Goal: Information Seeking & Learning: Learn about a topic

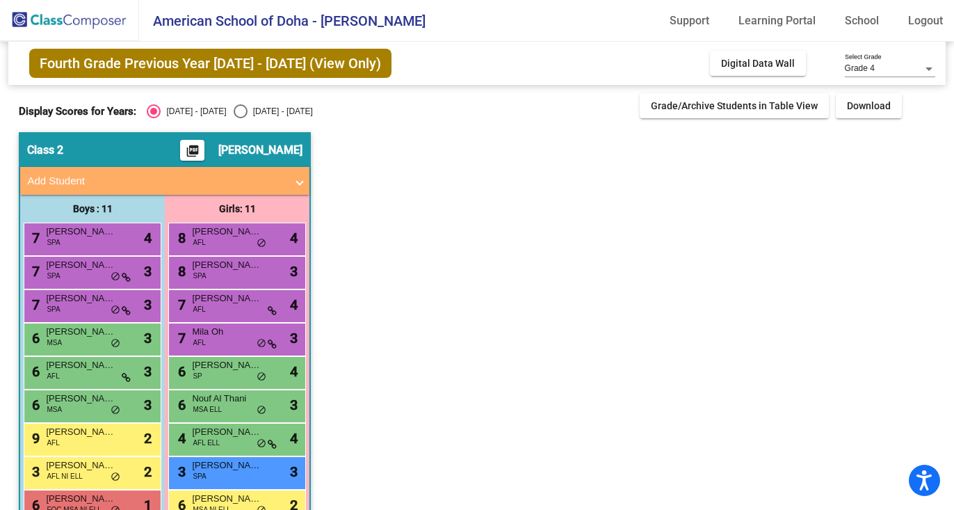
scroll to position [102, 0]
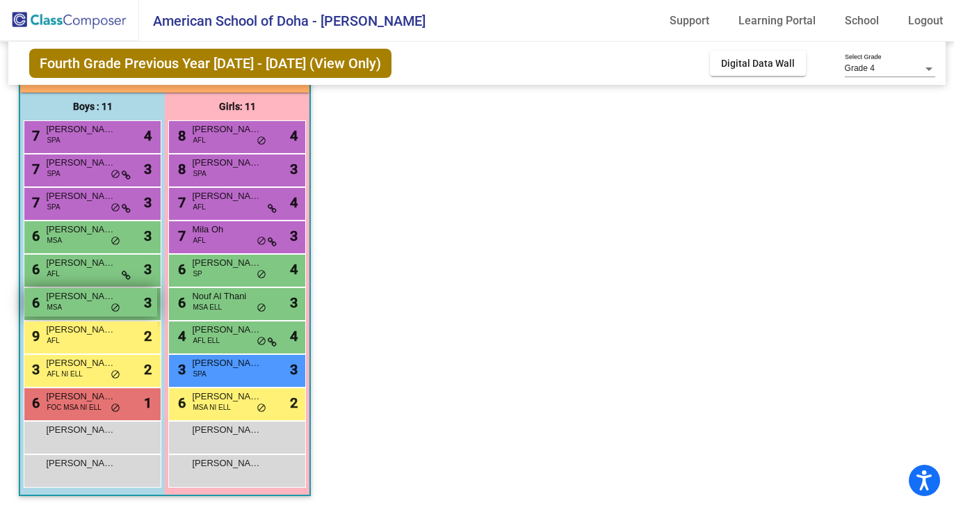
click at [87, 302] on div "6 [PERSON_NAME] MSA lock do_not_disturb_alt 3" at bounding box center [90, 302] width 133 height 29
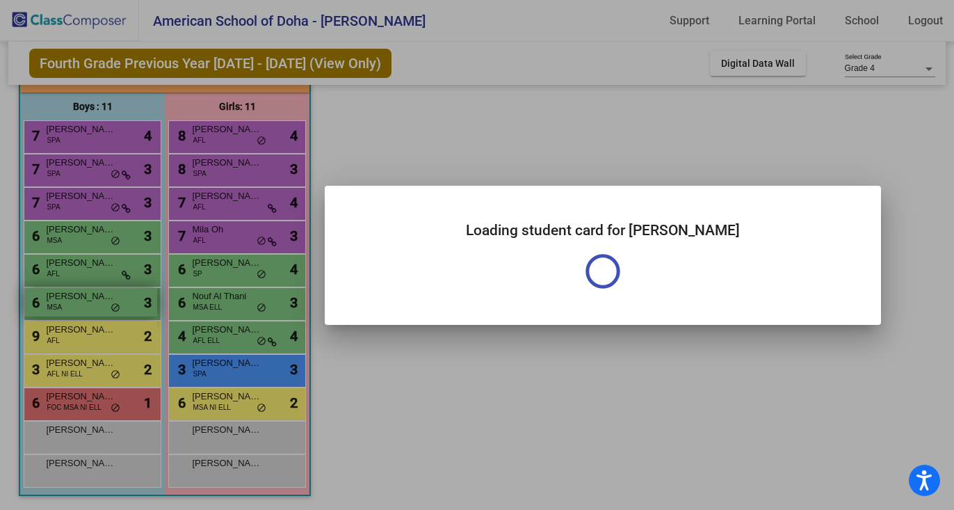
click at [87, 302] on div at bounding box center [477, 255] width 954 height 510
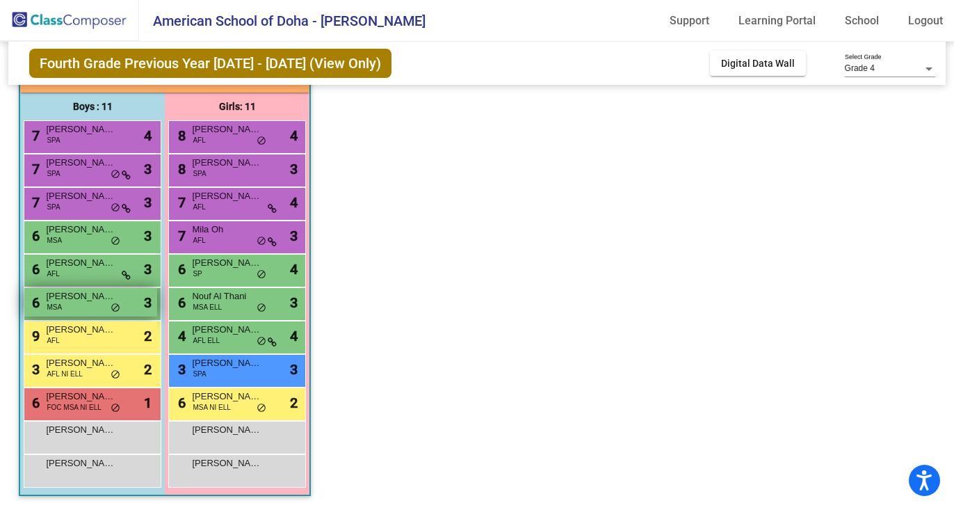
click at [87, 302] on span "[PERSON_NAME]" at bounding box center [81, 296] width 70 height 14
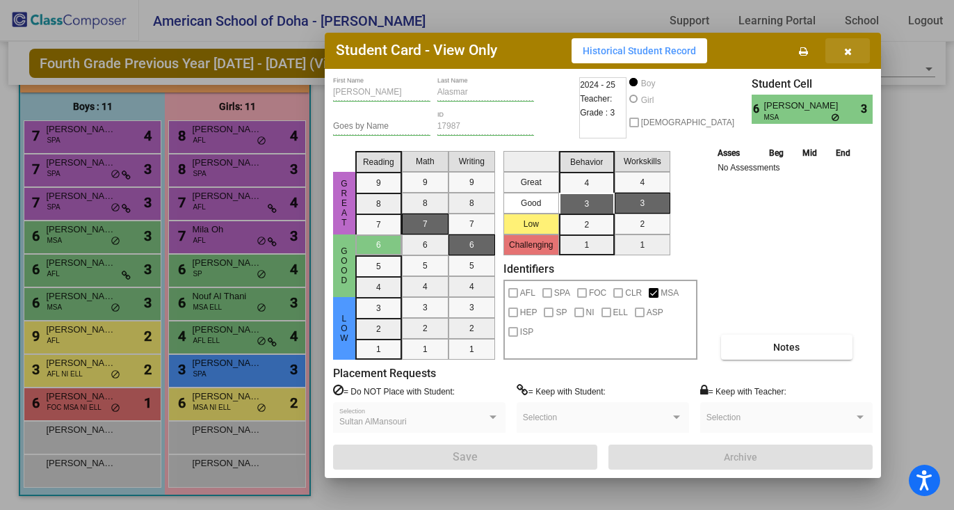
click at [850, 49] on icon "button" at bounding box center [848, 52] width 8 height 10
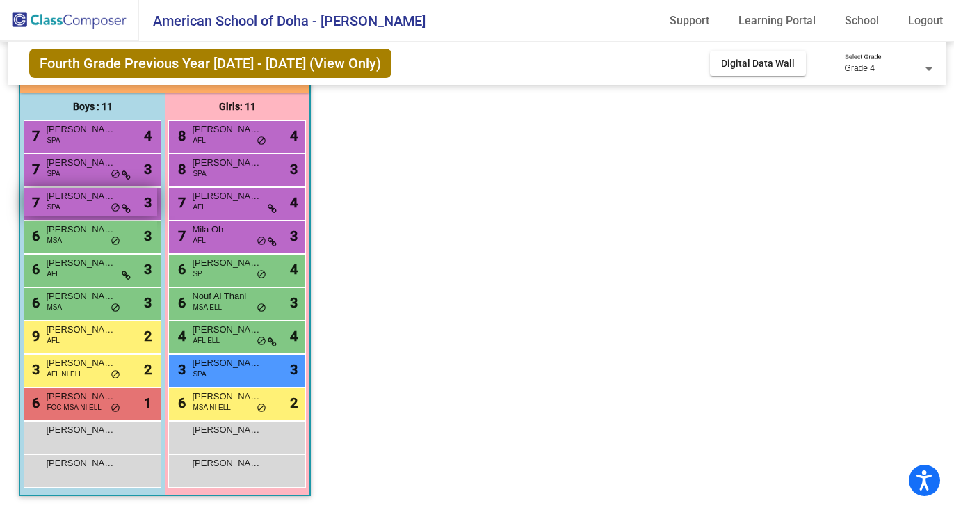
click at [99, 204] on div "7 [PERSON_NAME] SPA lock do_not_disturb_alt 3" at bounding box center [90, 202] width 133 height 29
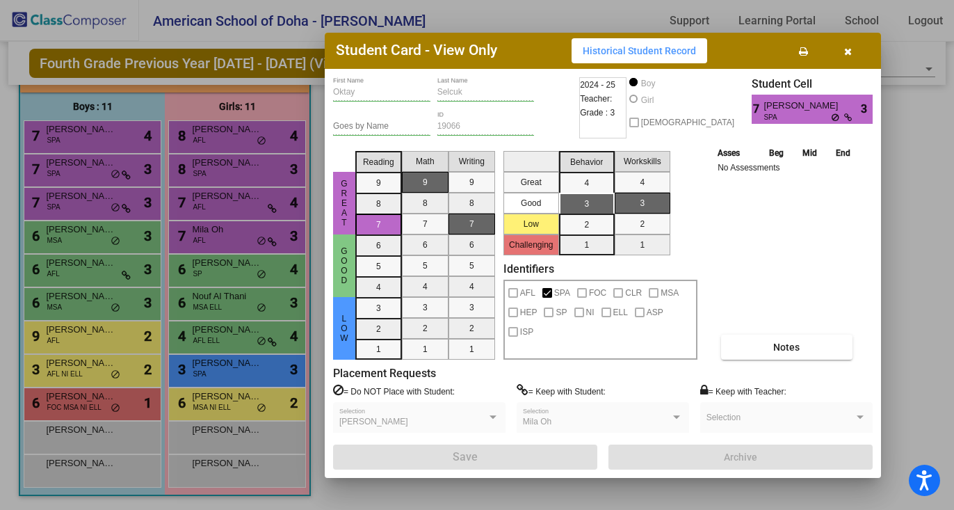
click at [848, 47] on icon "button" at bounding box center [848, 52] width 8 height 10
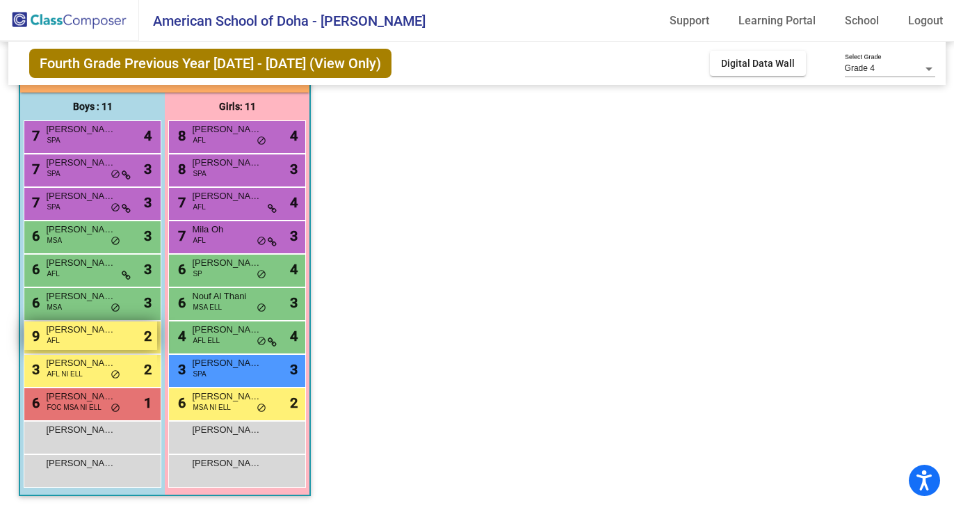
click at [113, 341] on div "9 [PERSON_NAME] -[PERSON_NAME] AFL lock do_not_disturb_alt 2" at bounding box center [90, 335] width 133 height 29
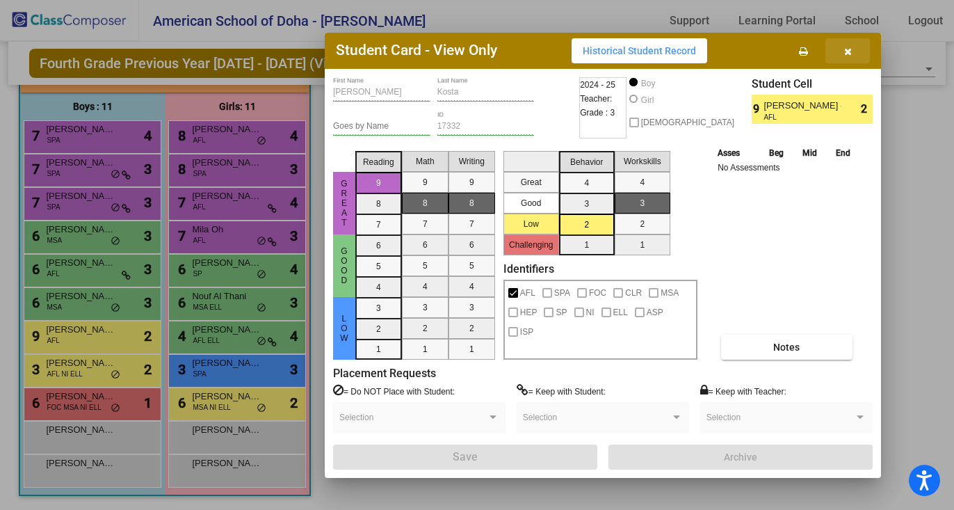
click at [848, 48] on icon "button" at bounding box center [848, 52] width 8 height 10
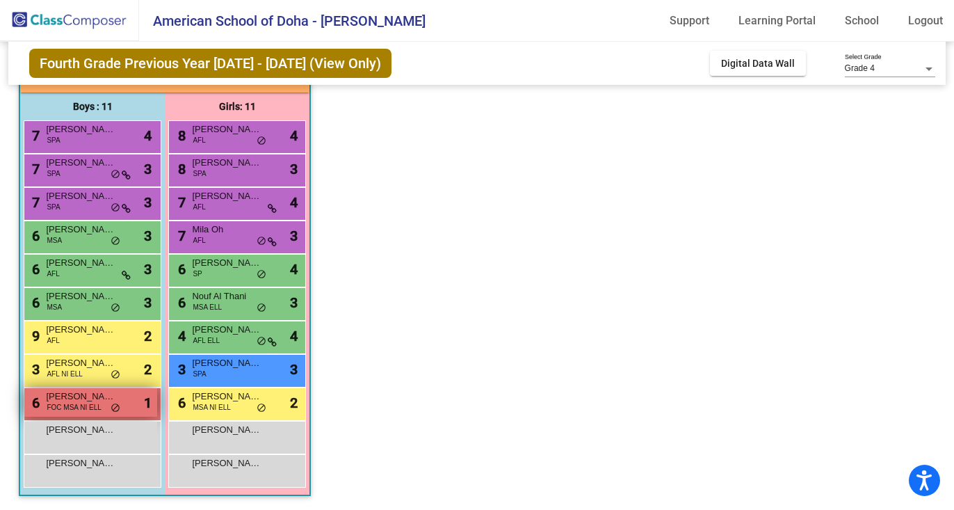
click at [72, 405] on span "FOC MSA NI ELL" at bounding box center [74, 407] width 54 height 10
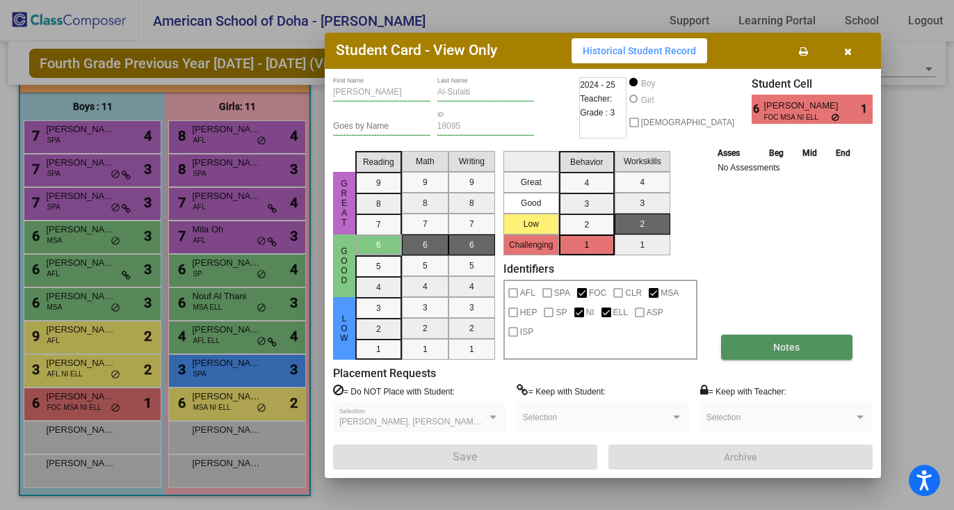
click at [768, 348] on button "Notes" at bounding box center [786, 346] width 131 height 25
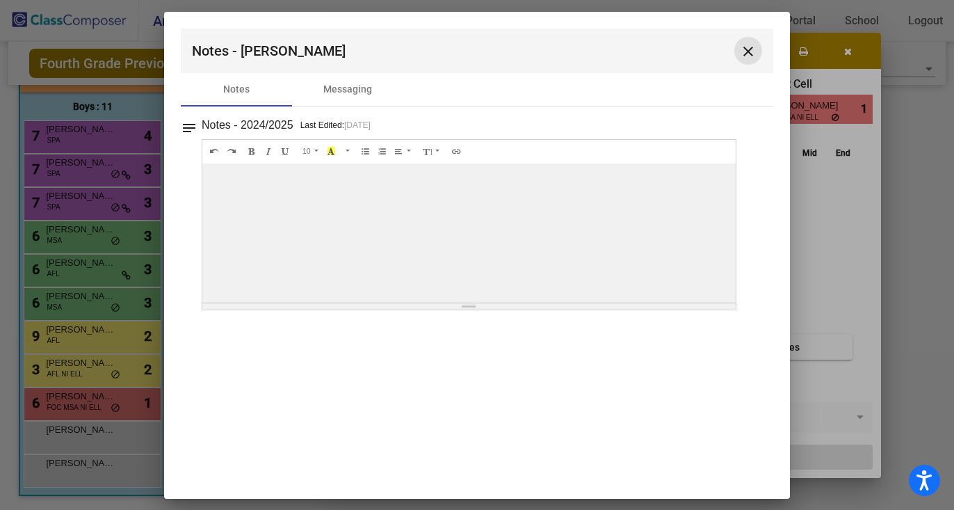
click at [750, 47] on mat-icon "close" at bounding box center [748, 51] width 17 height 17
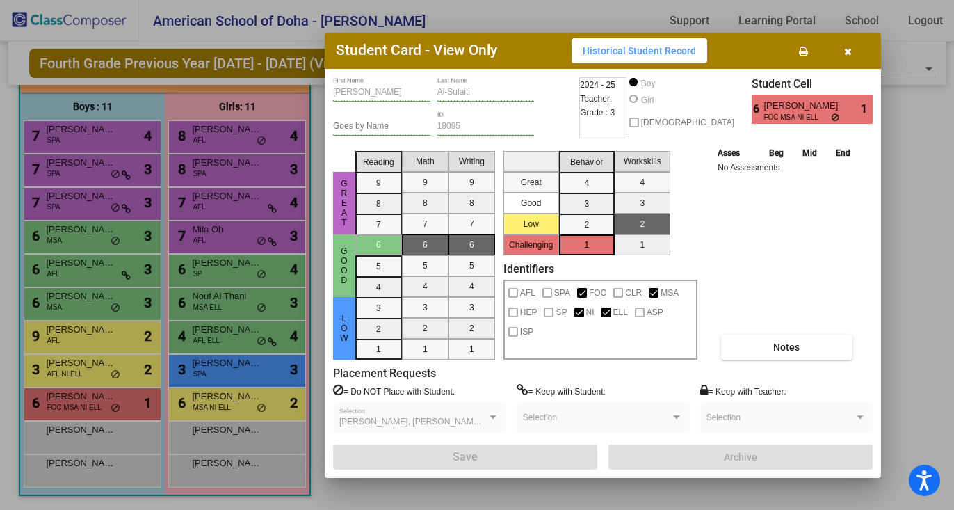
click at [850, 47] on icon "button" at bounding box center [848, 52] width 8 height 10
